Goal: Register for event/course

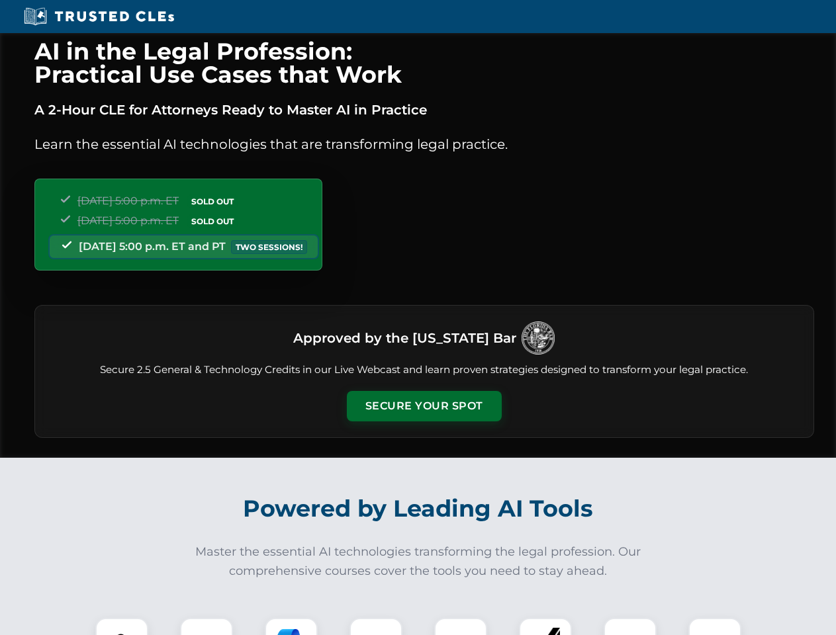
click at [423, 406] on button "Secure Your Spot" at bounding box center [424, 406] width 155 height 30
click at [122, 627] on img at bounding box center [122, 644] width 38 height 38
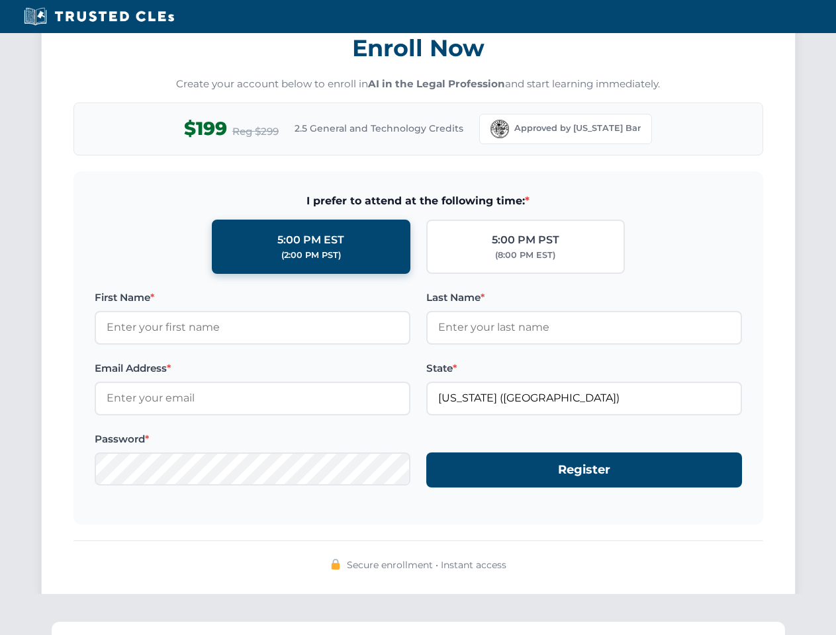
scroll to position [1299, 0]
